Goal: Navigation & Orientation: Find specific page/section

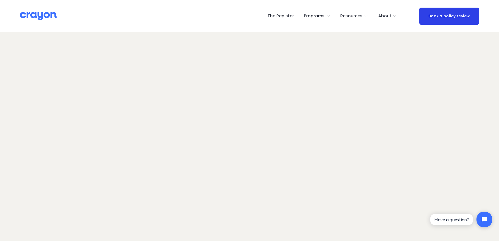
click at [0, 0] on span "Employer hub" at bounding box center [0, 0] width 0 height 0
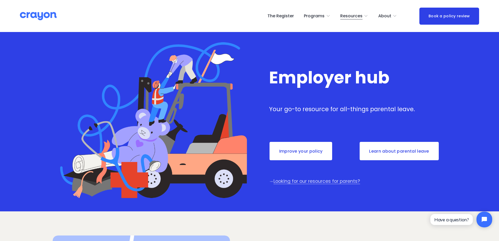
click at [0, 0] on span "Newsroom" at bounding box center [0, 0] width 0 height 0
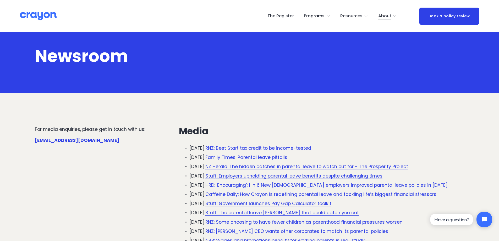
click at [37, 12] on img at bounding box center [38, 16] width 37 height 9
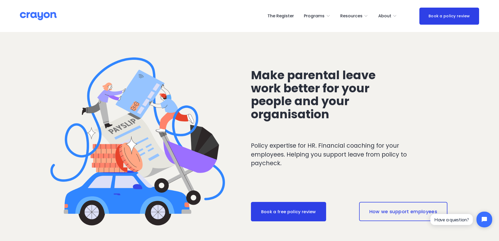
click at [286, 14] on link "The Register" at bounding box center [280, 16] width 26 height 8
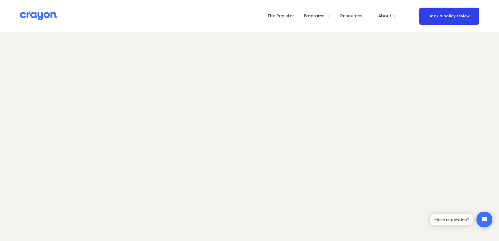
click at [357, 14] on span "Resources" at bounding box center [351, 16] width 22 height 8
click at [0, 0] on span "Parent Hub" at bounding box center [0, 0] width 0 height 0
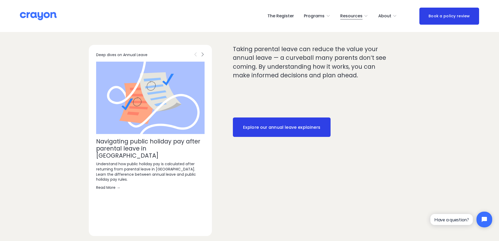
scroll to position [759, 0]
